Goal: Task Accomplishment & Management: Manage account settings

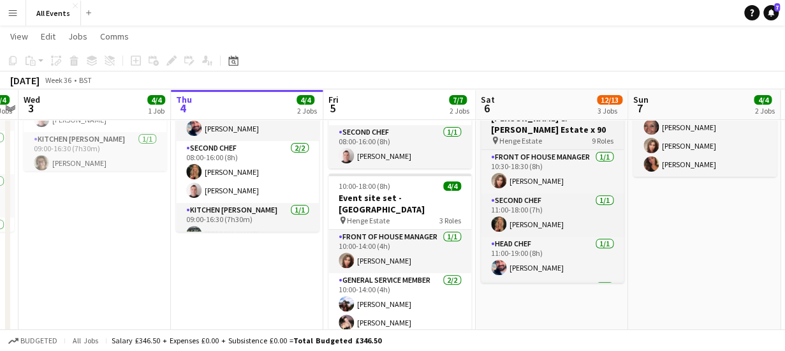
click at [555, 135] on div "pin Henge Estate 9 Roles" at bounding box center [552, 140] width 143 height 10
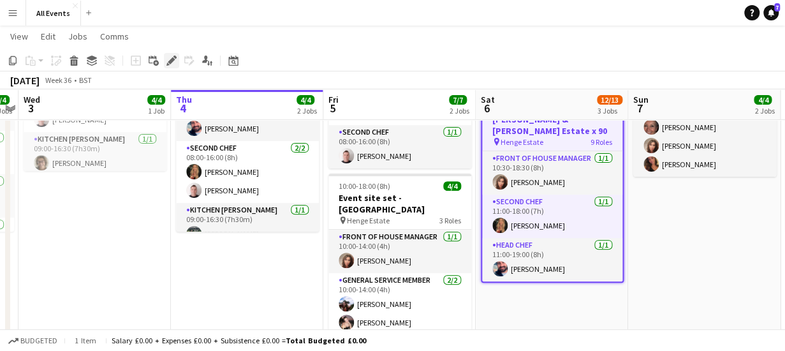
click at [171, 62] on icon at bounding box center [171, 60] width 7 height 7
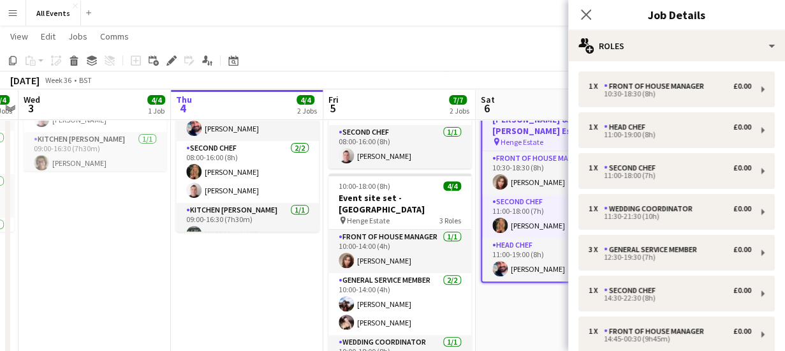
scroll to position [212, 0]
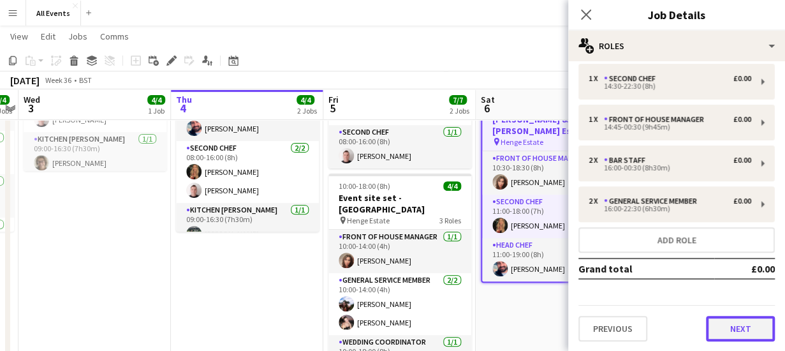
click at [737, 331] on button "Next" at bounding box center [740, 329] width 69 height 26
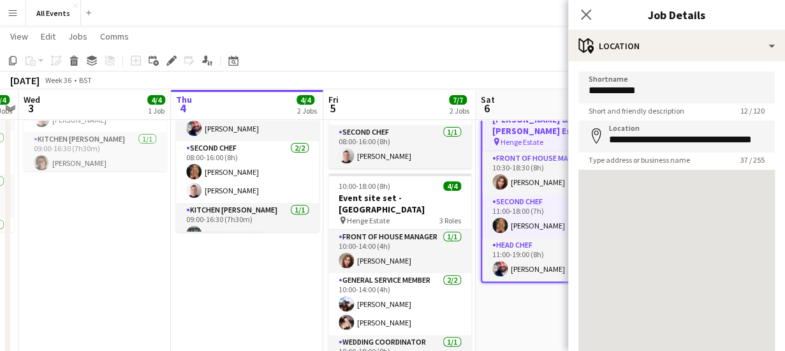
scroll to position [99, 0]
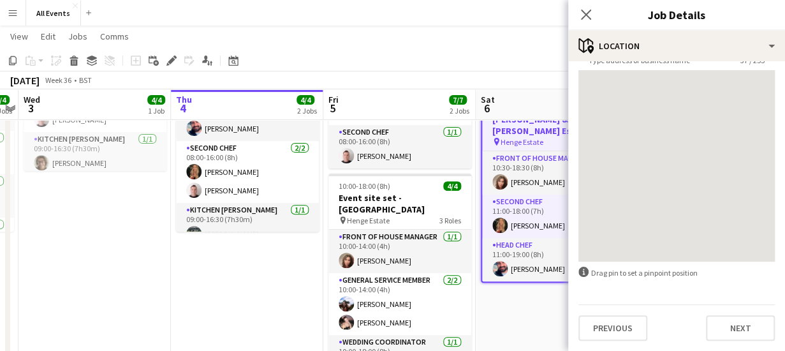
click at [775, 341] on div at bounding box center [775, 341] width 0 height 0
click at [738, 332] on button "Next" at bounding box center [740, 328] width 69 height 26
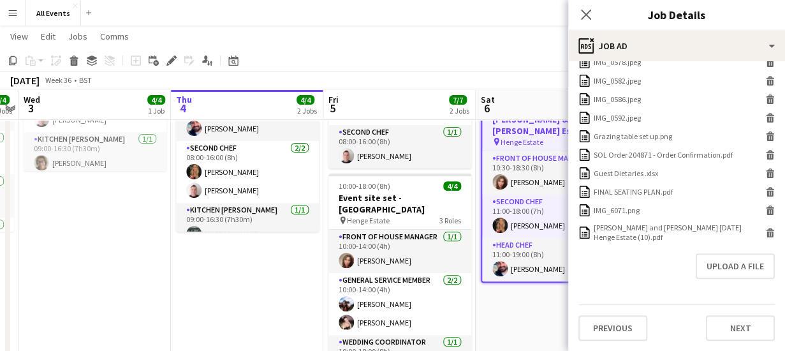
scroll to position [587, 0]
click at [767, 231] on icon at bounding box center [770, 234] width 6 height 6
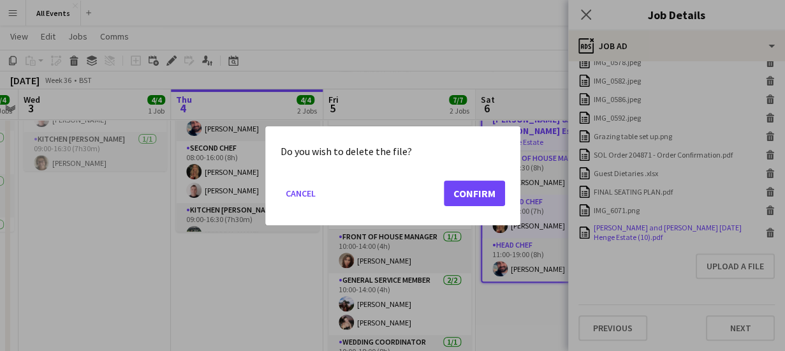
scroll to position [0, 0]
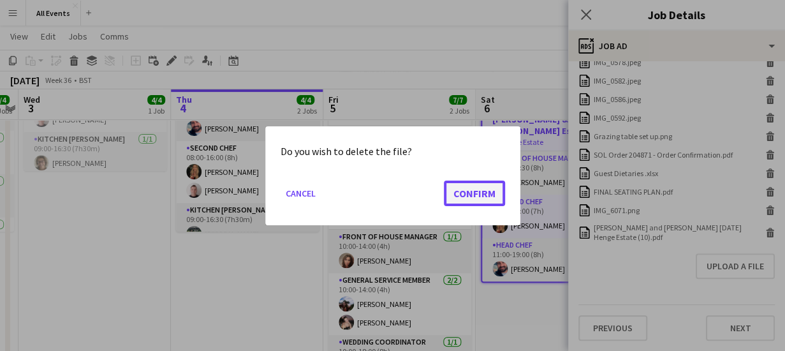
click at [469, 195] on button "Confirm" at bounding box center [474, 193] width 61 height 26
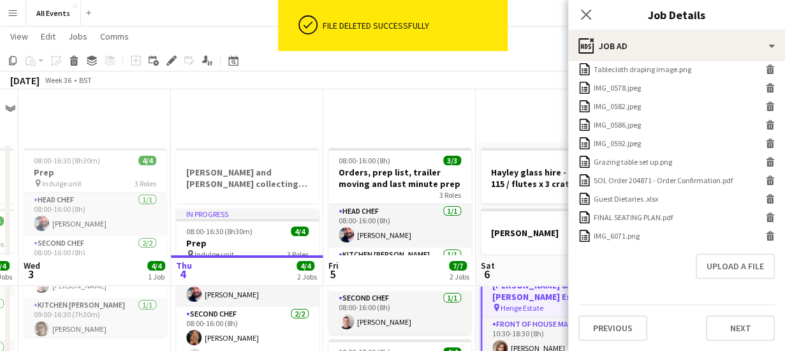
scroll to position [548, 0]
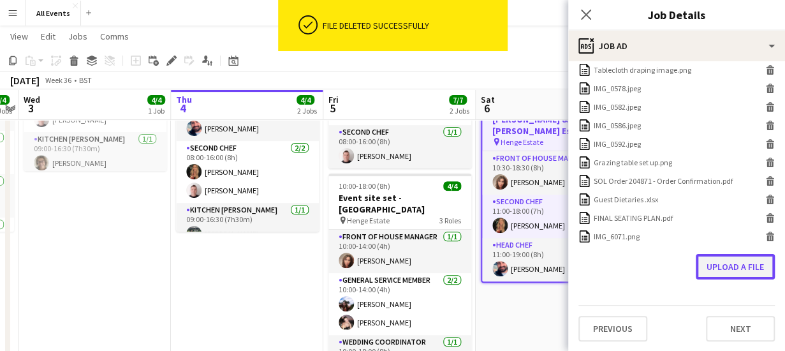
click at [726, 265] on button "Upload a file" at bounding box center [735, 267] width 79 height 26
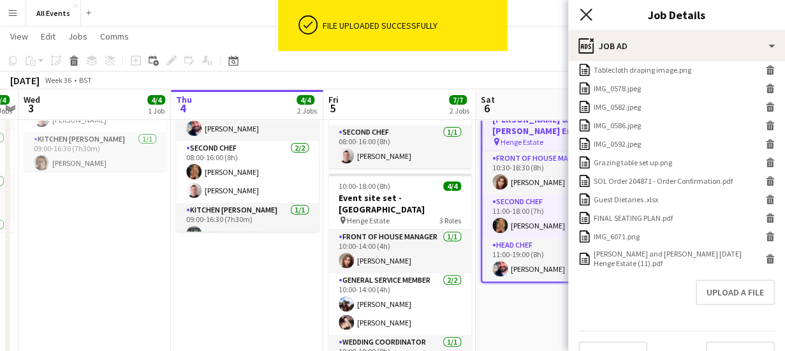
click at [586, 10] on icon "Close pop-in" at bounding box center [586, 14] width 12 height 12
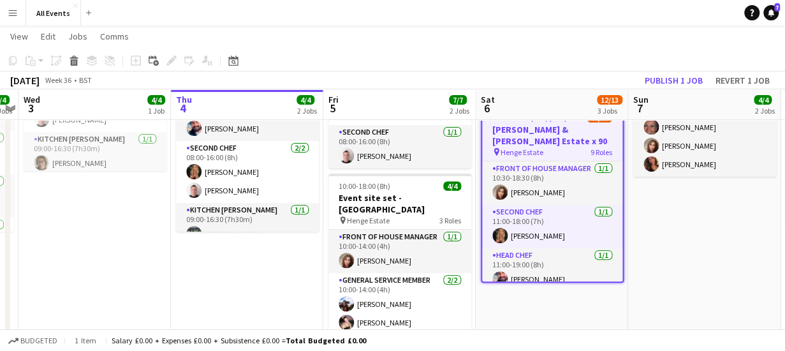
click at [690, 220] on app-date-cell "No clean down 08:00-16:00 (8h) 4/4 Crockery turn around 1 Role General service …" at bounding box center [704, 183] width 152 height 413
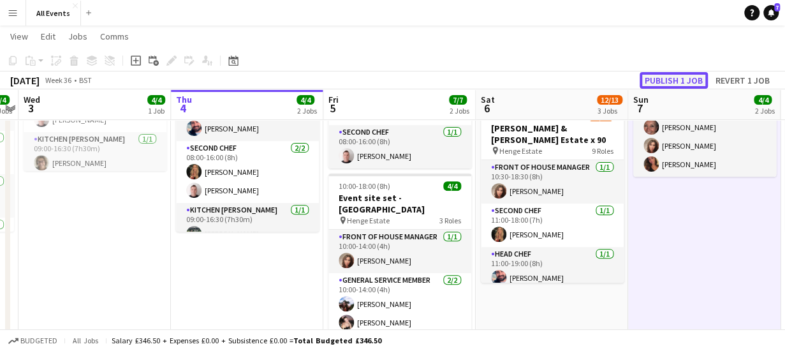
click at [684, 80] on button "Publish 1 job" at bounding box center [674, 80] width 68 height 17
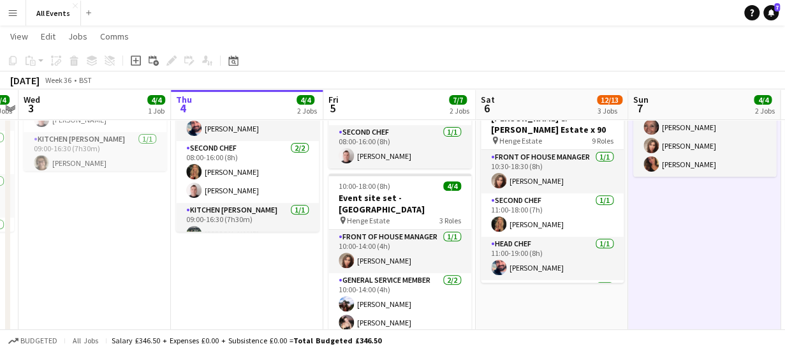
scroll to position [0, 0]
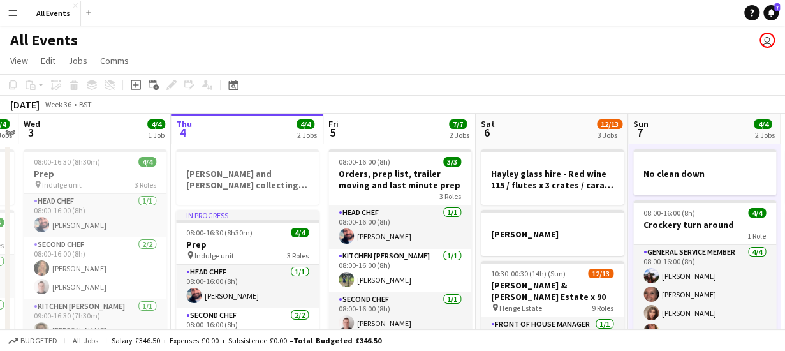
click at [117, 122] on app-board-header-date "Wed 3 4/4 1 Job" at bounding box center [94, 129] width 152 height 31
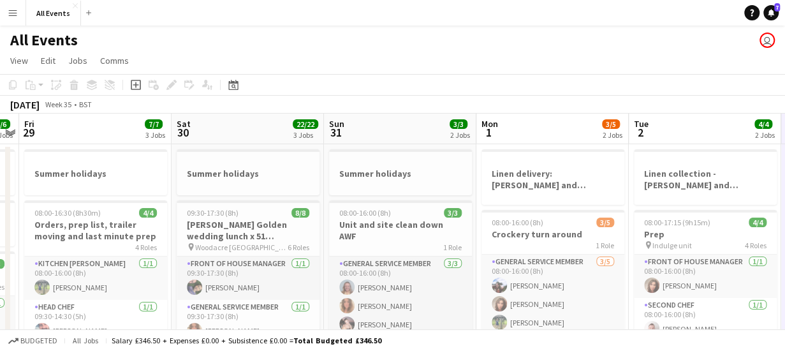
scroll to position [0, 258]
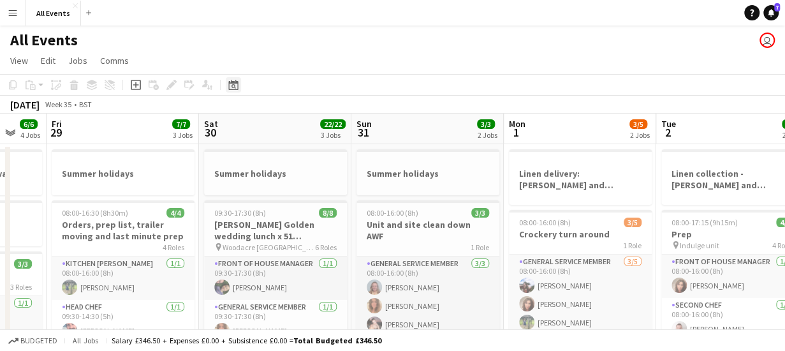
click at [231, 91] on div "Date picker" at bounding box center [233, 84] width 15 height 15
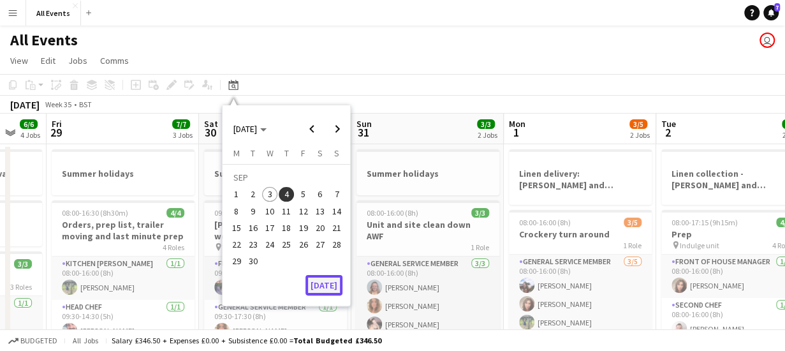
click at [316, 281] on button "[DATE]" at bounding box center [323, 285] width 37 height 20
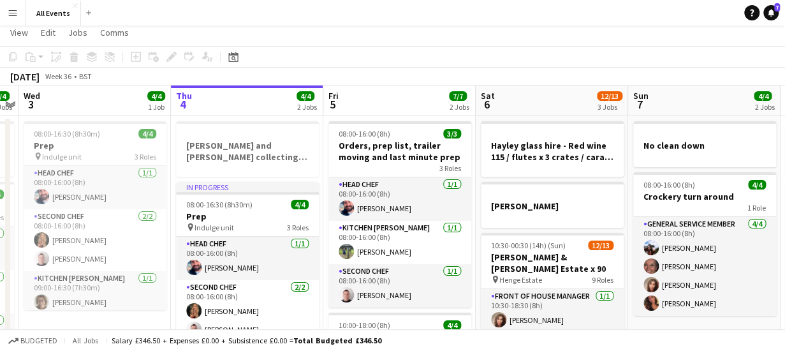
scroll to position [0, 0]
